Goal: Transaction & Acquisition: Purchase product/service

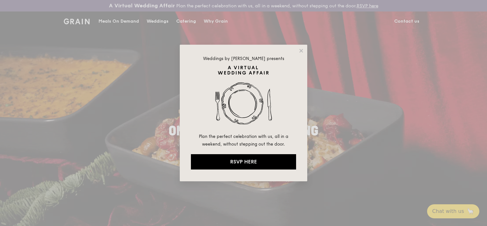
click at [298, 48] on div "Weddings by [PERSON_NAME] presents Plan the perfect celebration with us, all in…" at bounding box center [244, 113] width 128 height 137
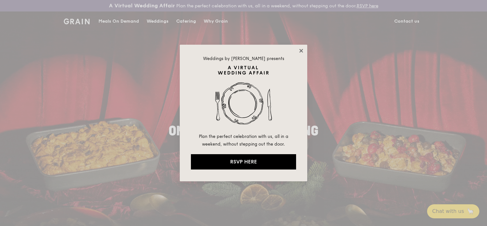
click at [302, 49] on icon at bounding box center [302, 51] width 4 height 4
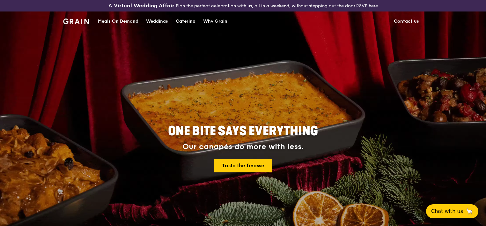
click at [105, 20] on div "Meals On Demand" at bounding box center [118, 21] width 41 height 19
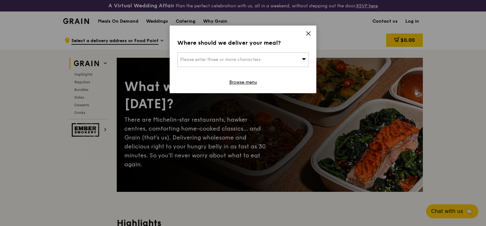
click at [303, 59] on icon at bounding box center [304, 59] width 4 height 2
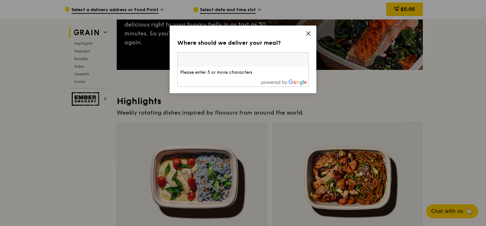
scroll to position [128, 0]
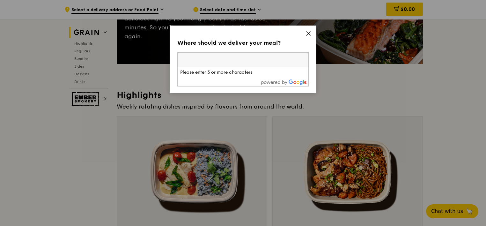
click at [207, 58] on input "search" at bounding box center [243, 60] width 131 height 14
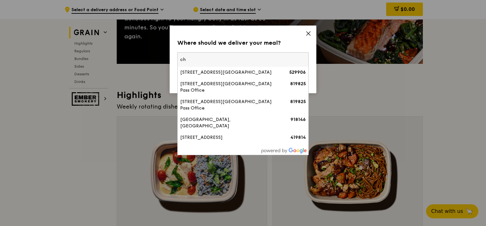
type input "c"
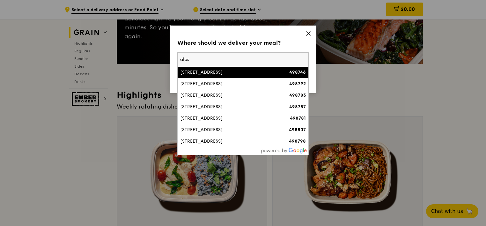
click at [180, 57] on input "alps" at bounding box center [243, 60] width 131 height 14
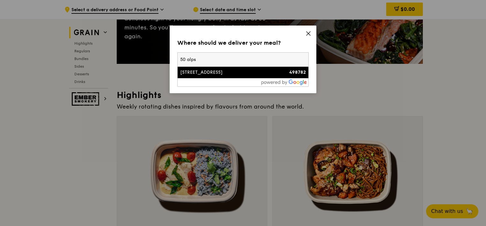
type input "50 alps"
click at [192, 71] on div "[STREET_ADDRESS]" at bounding box center [227, 72] width 94 height 6
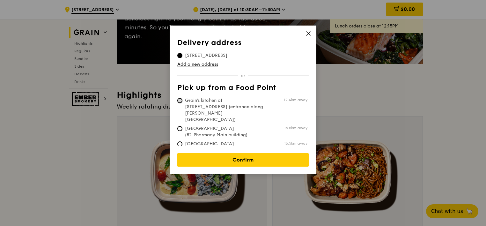
click at [182, 100] on input "Grain's kitchen at [STREET_ADDRESS] (entrance along [PERSON_NAME][GEOGRAPHIC_DA…" at bounding box center [179, 100] width 5 height 5
radio input "true"
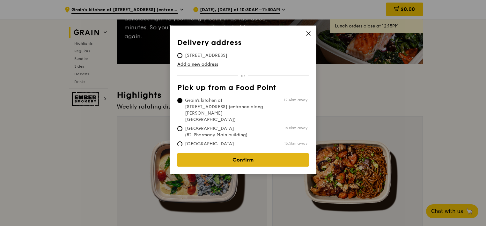
click at [235, 154] on link "Confirm" at bounding box center [242, 159] width 131 height 13
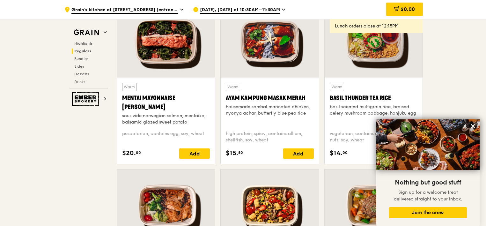
scroll to position [574, 0]
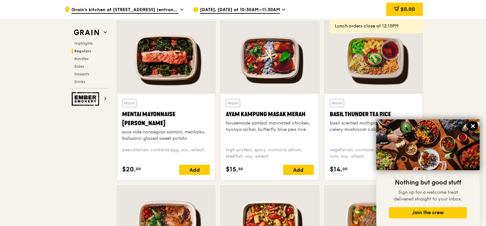
click at [472, 124] on icon at bounding box center [473, 126] width 6 height 6
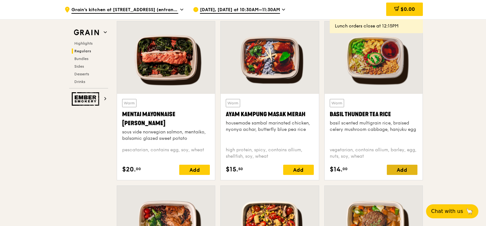
click at [405, 169] on div "Add" at bounding box center [402, 170] width 31 height 10
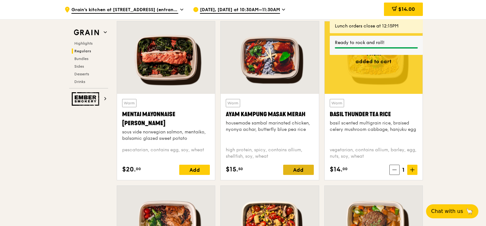
click at [301, 170] on div "Add" at bounding box center [298, 170] width 31 height 10
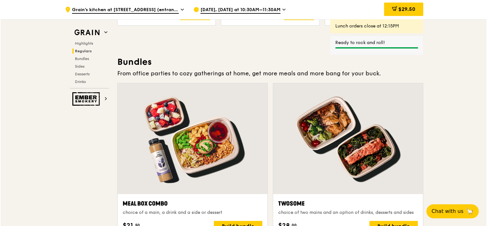
scroll to position [925, 0]
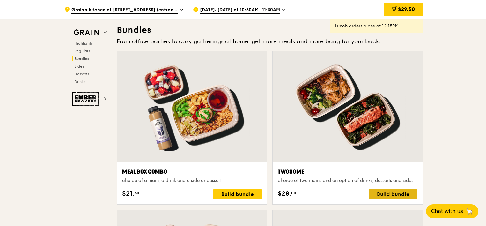
click at [401, 198] on div "Build bundle" at bounding box center [393, 194] width 48 height 10
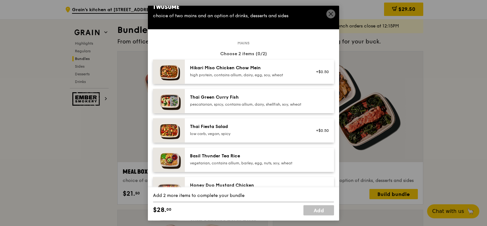
scroll to position [0, 0]
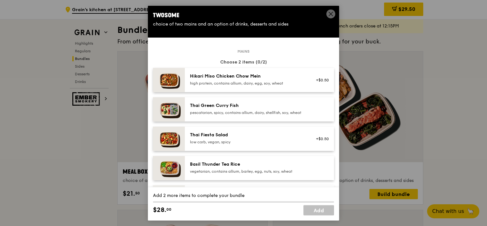
click at [331, 13] on icon at bounding box center [331, 14] width 6 height 6
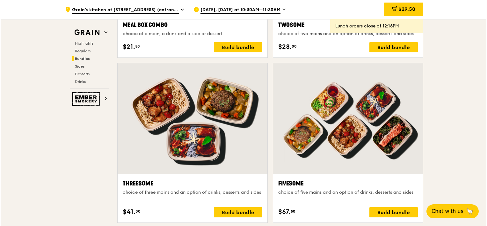
scroll to position [1085, 0]
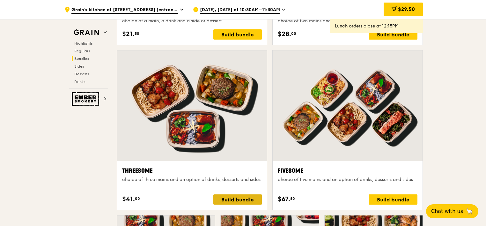
click at [232, 199] on div "Build bundle" at bounding box center [237, 199] width 48 height 10
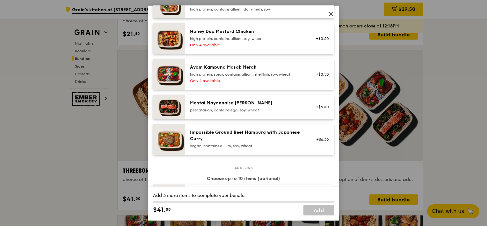
scroll to position [255, 0]
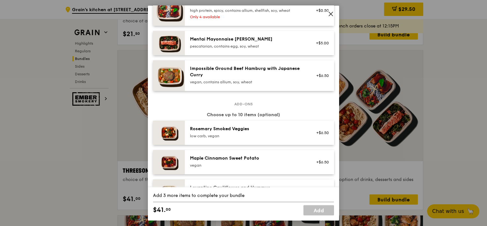
click at [232, 138] on div "low carb, vegan" at bounding box center [247, 135] width 115 height 5
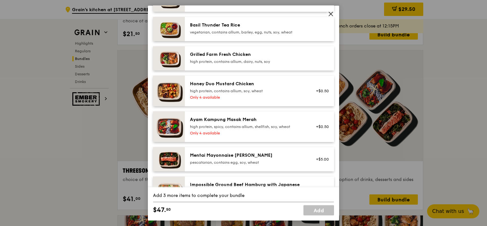
scroll to position [128, 0]
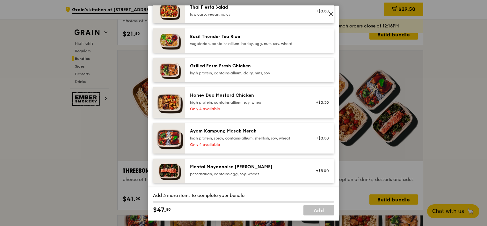
click at [260, 141] on div "high protein, spicy, contains allium, shellfish, soy, wheat" at bounding box center [247, 138] width 115 height 5
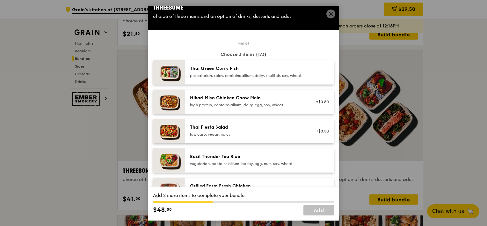
scroll to position [0, 0]
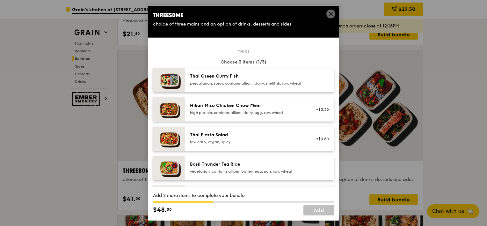
click at [241, 115] on div "high protein, contains allium, dairy, egg, soy, wheat" at bounding box center [247, 112] width 115 height 5
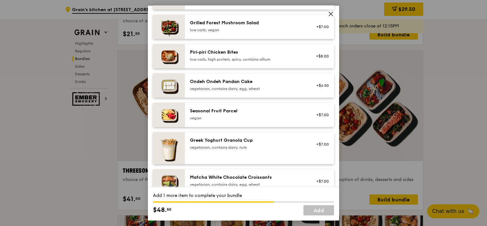
scroll to position [510, 0]
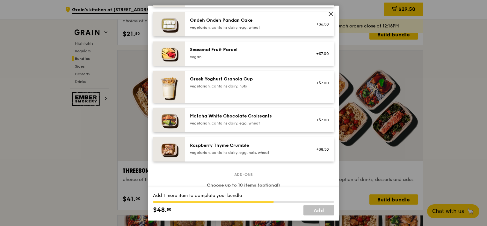
click at [266, 89] on div "vegetarian, contains dairy, nuts" at bounding box center [247, 86] width 115 height 5
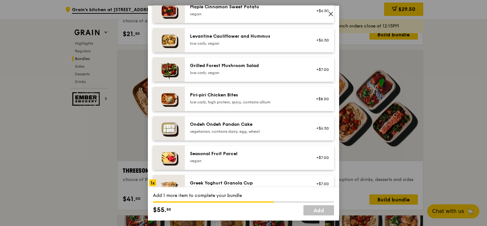
scroll to position [383, 0]
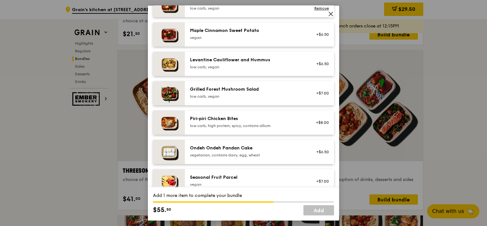
click at [249, 99] on div "low carb, vegan" at bounding box center [247, 96] width 115 height 5
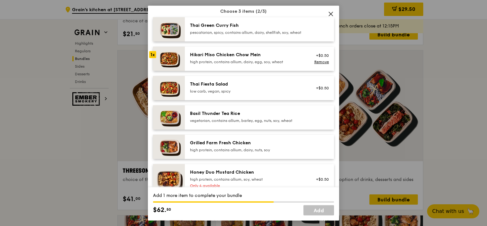
scroll to position [32, 0]
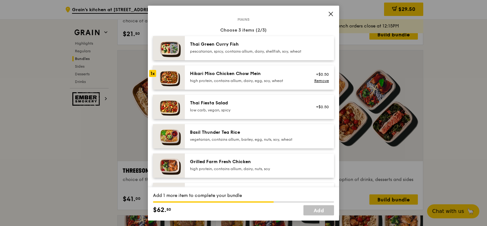
click at [269, 165] on div "Grilled Farm Fresh Chicken" at bounding box center [247, 162] width 115 height 6
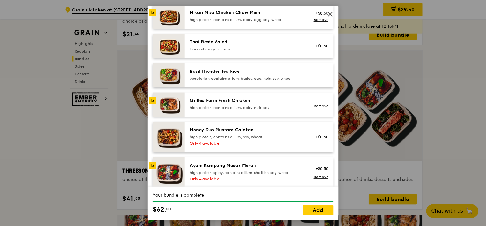
scroll to position [96, 0]
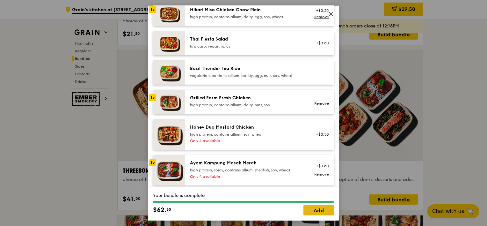
click at [317, 212] on link "Add" at bounding box center [319, 210] width 31 height 10
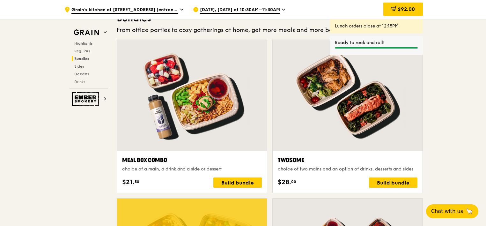
scroll to position [925, 0]
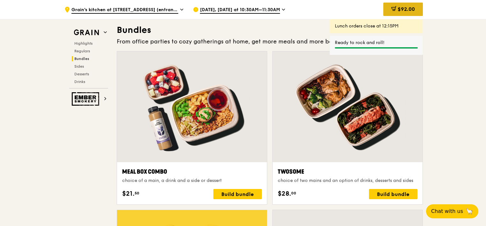
click at [409, 6] on div "$92.00" at bounding box center [403, 9] width 40 height 13
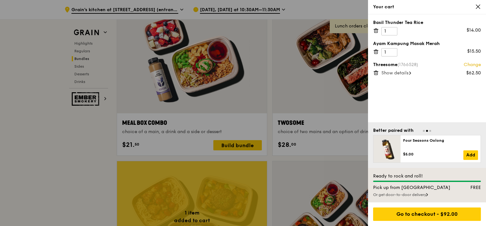
scroll to position [989, 0]
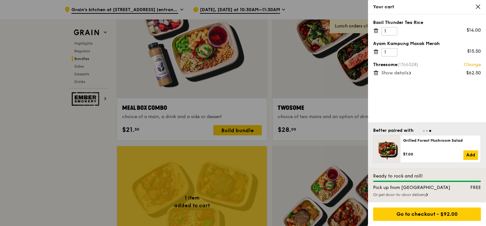
click at [410, 194] on div "Or get door-to-door delivery" at bounding box center [427, 194] width 108 height 5
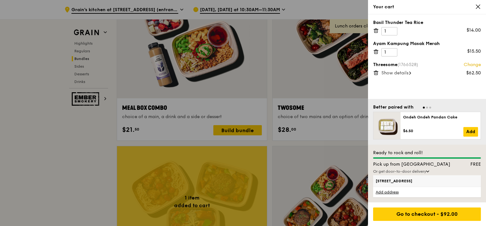
click at [403, 182] on span "[STREET_ADDRESS]" at bounding box center [414, 180] width 77 height 5
click at [0, 0] on input "[STREET_ADDRESS]" at bounding box center [0, 0] width 0 height 0
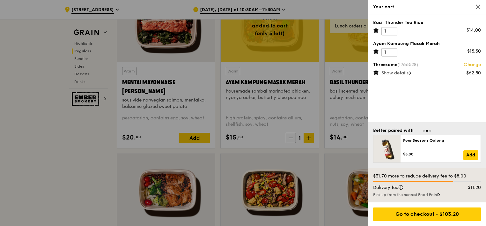
scroll to position [479, 0]
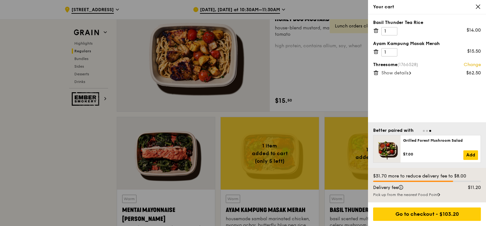
click at [476, 7] on icon at bounding box center [478, 7] width 6 height 6
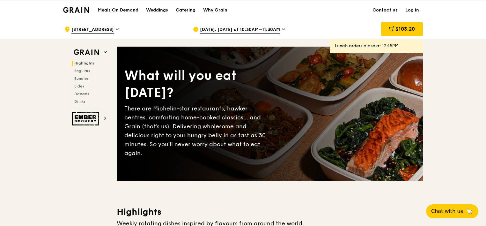
scroll to position [0, 0]
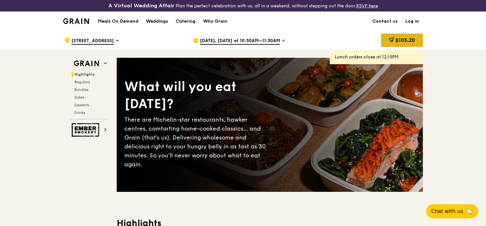
click at [408, 39] on span "$103.20" at bounding box center [405, 40] width 19 height 6
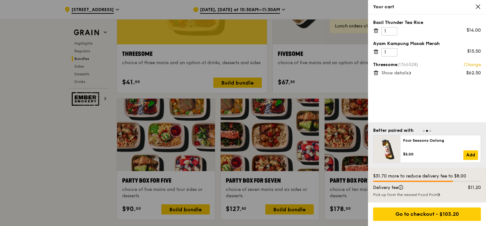
scroll to position [1212, 0]
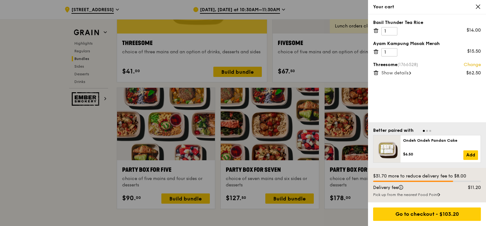
click at [480, 5] on icon at bounding box center [478, 7] width 4 height 4
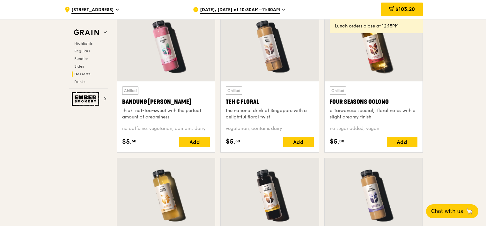
scroll to position [2170, 0]
